Goal: Check status: Check status

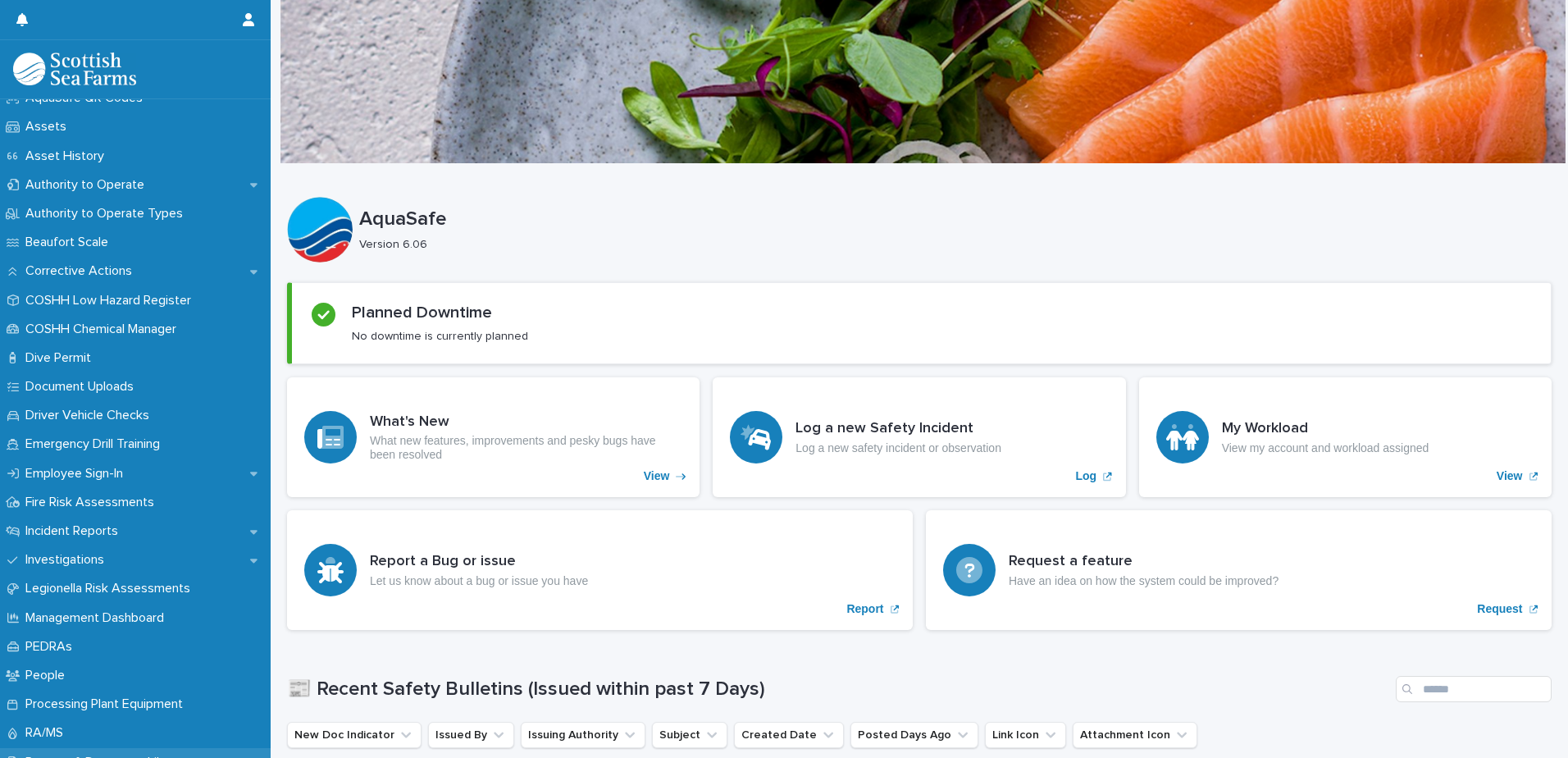
scroll to position [492, 0]
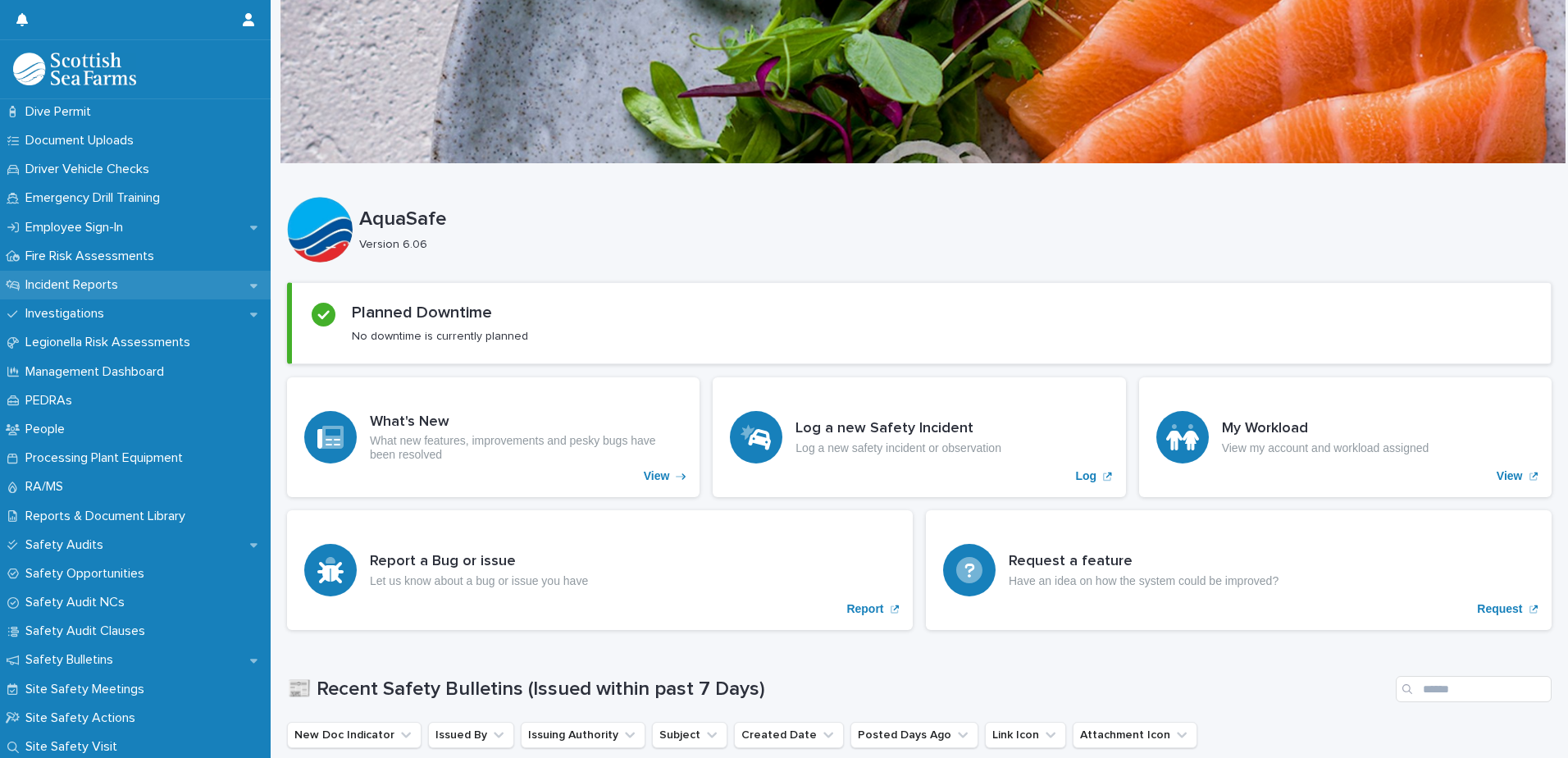
click at [98, 285] on p "Incident Reports" at bounding box center [75, 285] width 113 height 16
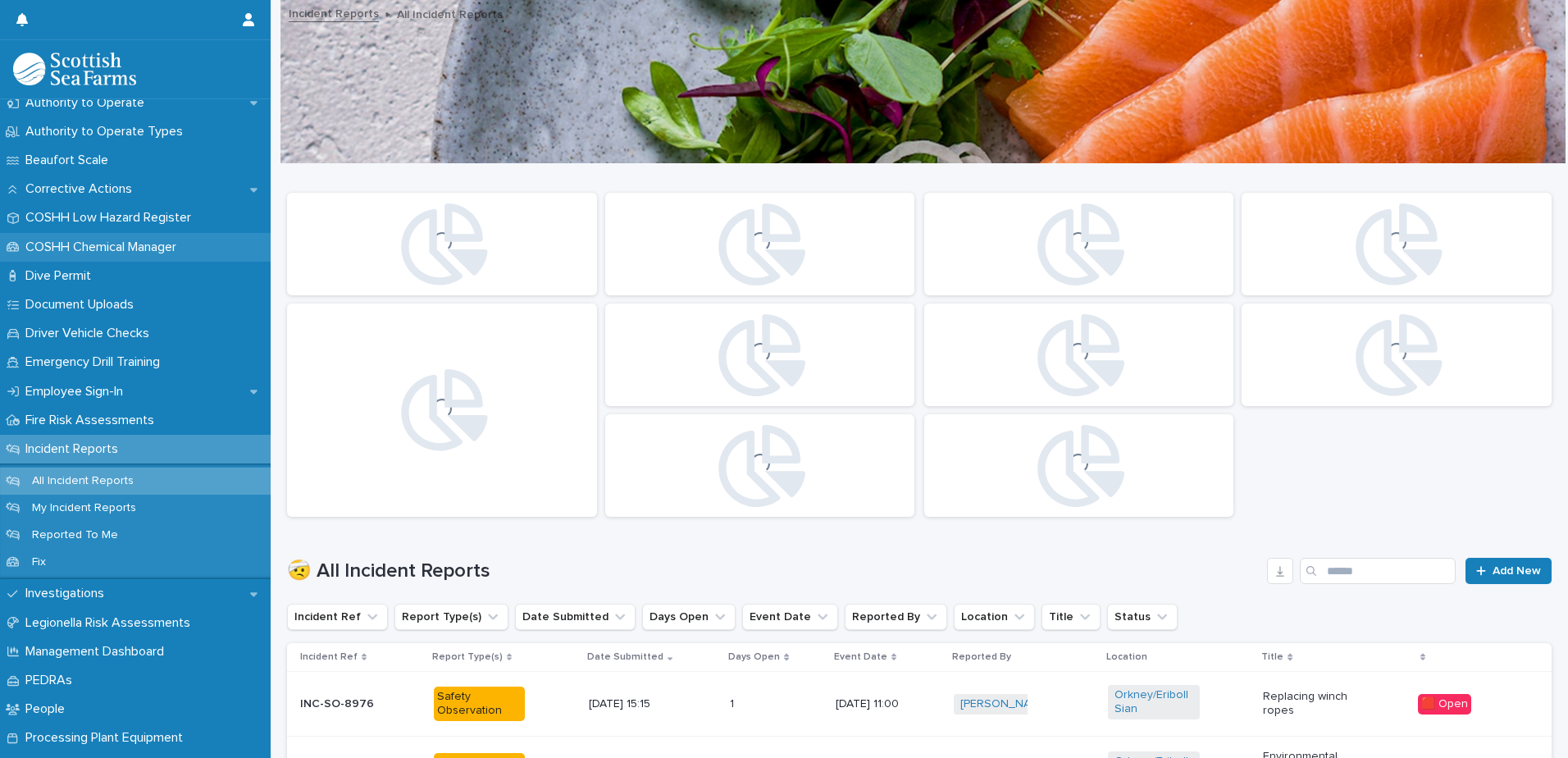
scroll to position [410, 0]
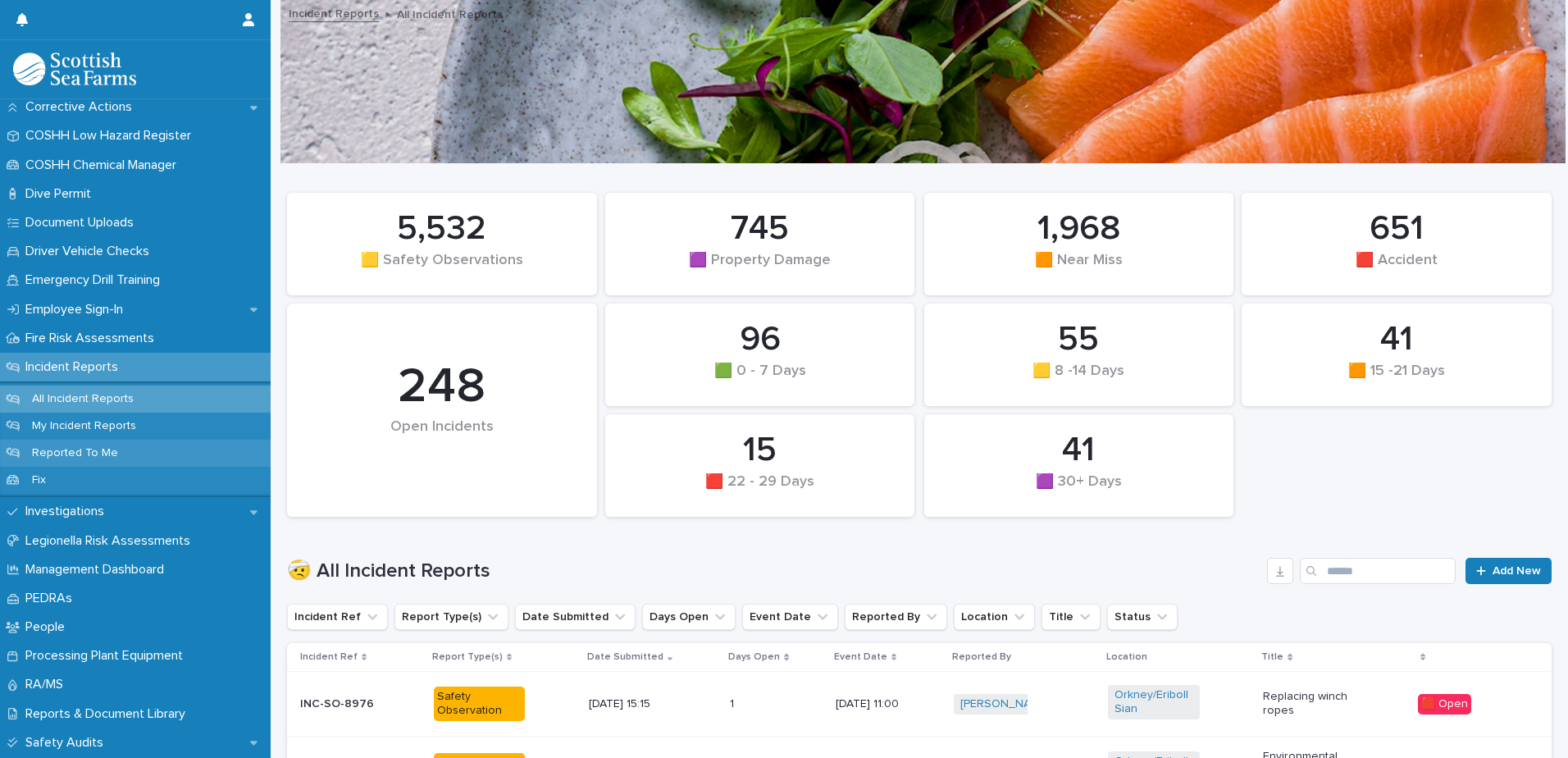
click at [71, 454] on p "Reported To Me" at bounding box center [75, 453] width 113 height 14
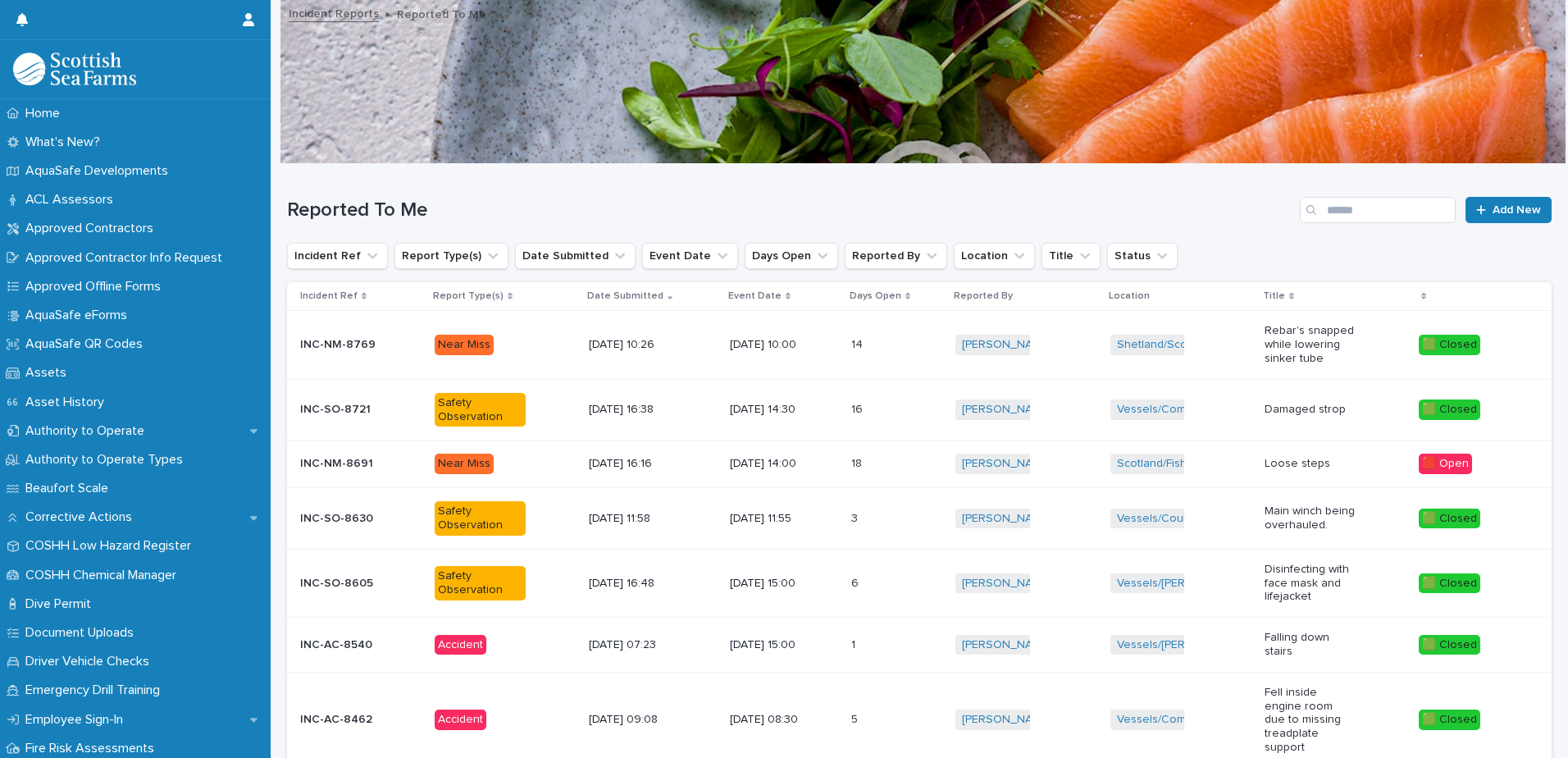
click at [336, 462] on p "INC-NM-8691" at bounding box center [338, 461] width 76 height 17
